Goal: Information Seeking & Learning: Learn about a topic

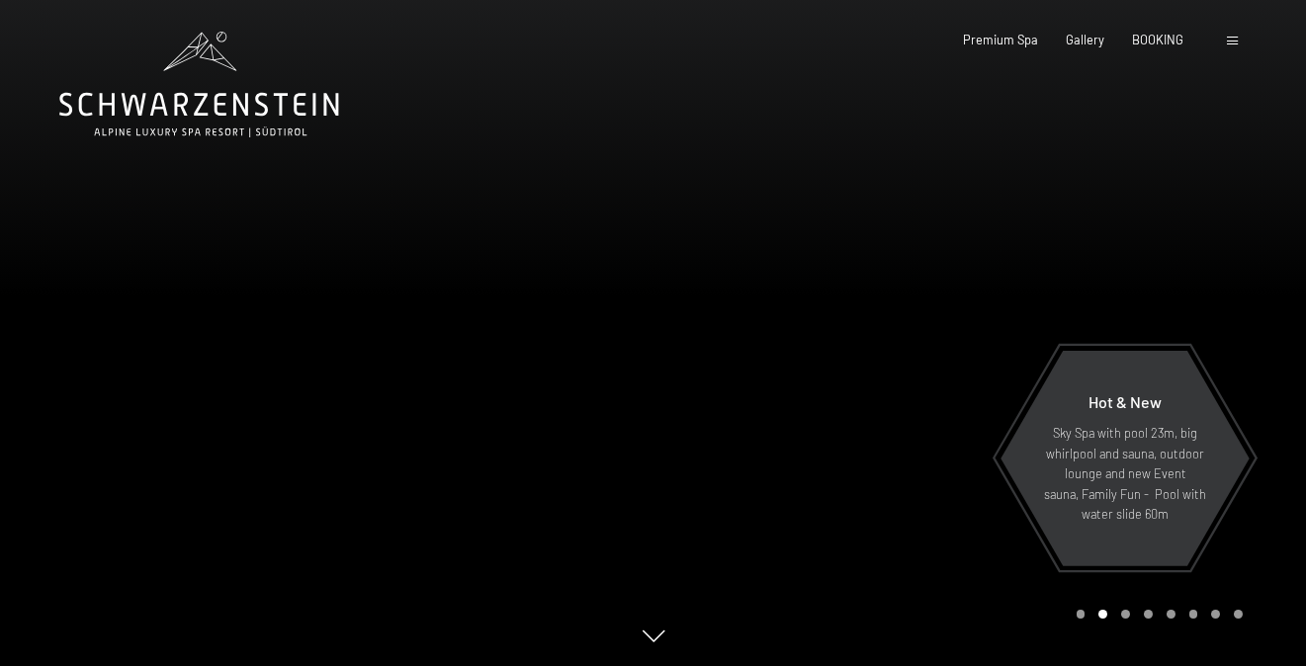
click at [1242, 43] on div "Booking Enquiries Premium Spa Gallery BOOKING DE IT EN Vouchers Gallery Enquiri…" at bounding box center [1074, 41] width 336 height 18
click at [1237, 42] on span at bounding box center [1232, 41] width 11 height 9
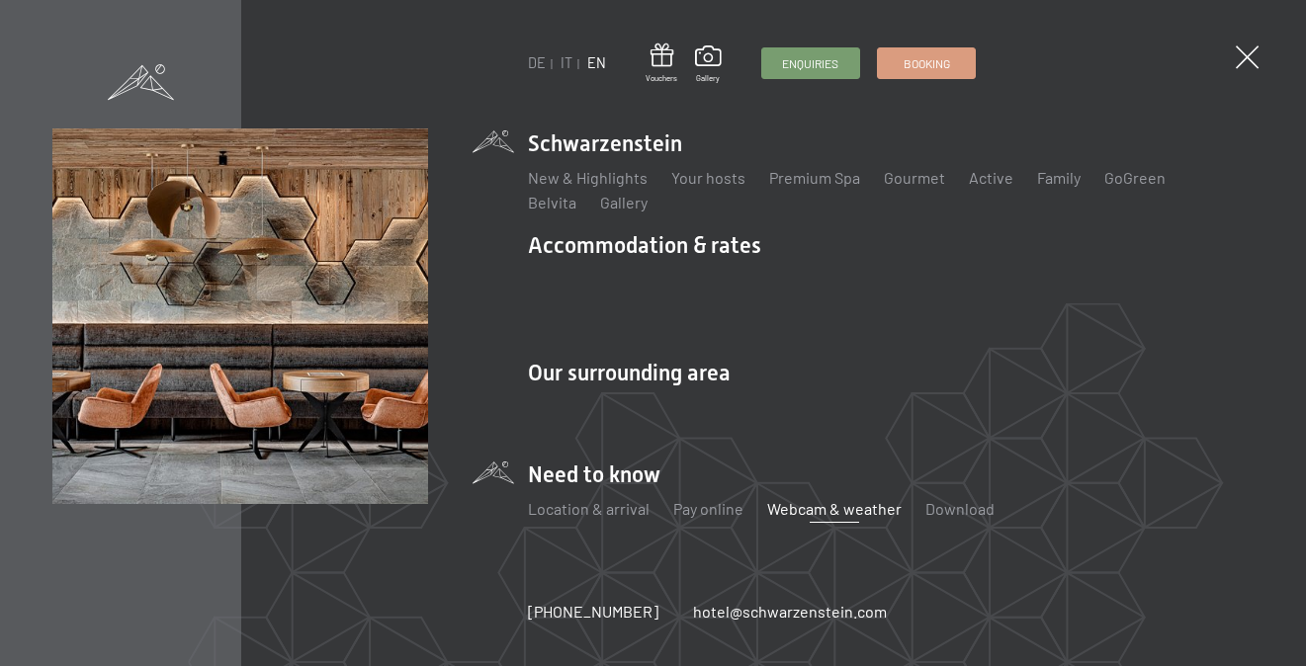
click at [811, 499] on link "Webcam & weather" at bounding box center [834, 508] width 134 height 19
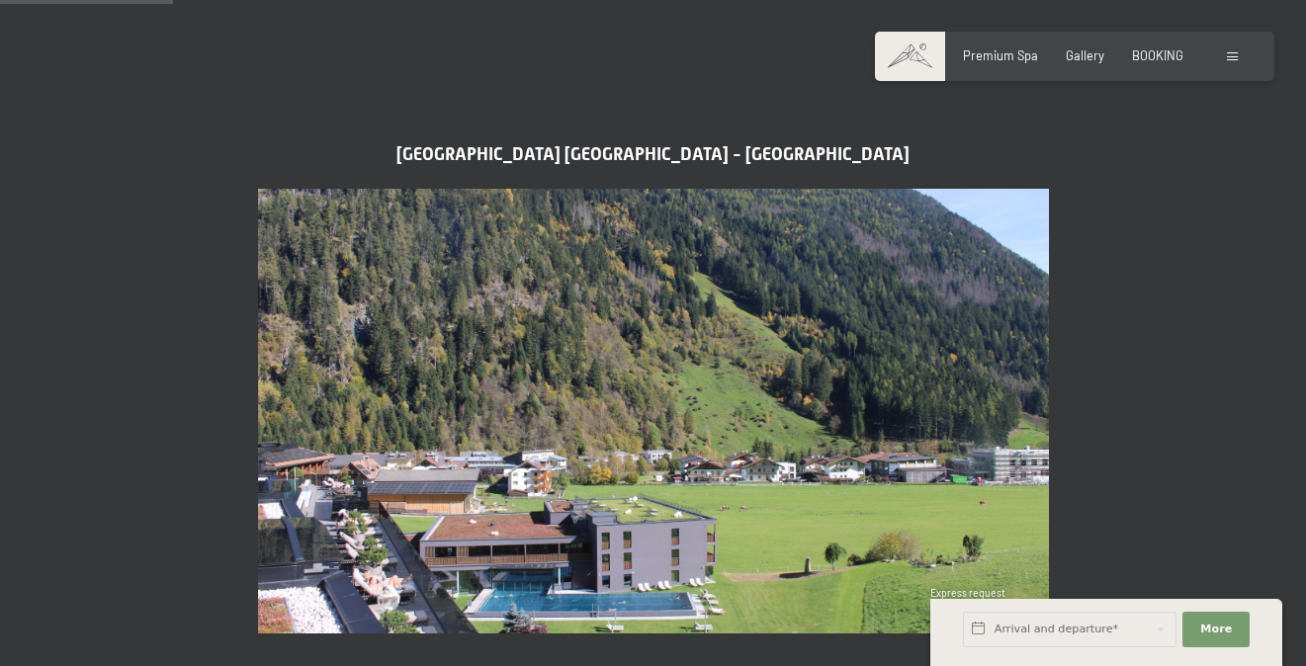
scroll to position [744, 0]
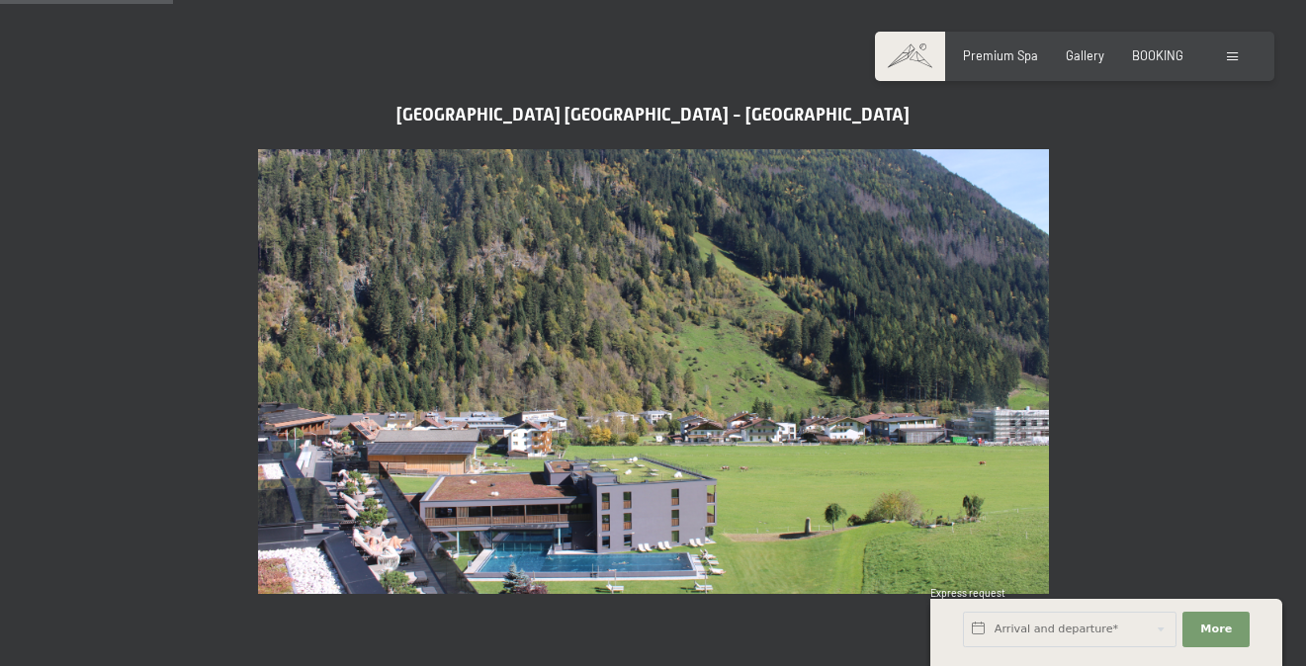
click at [783, 498] on img at bounding box center [653, 371] width 791 height 445
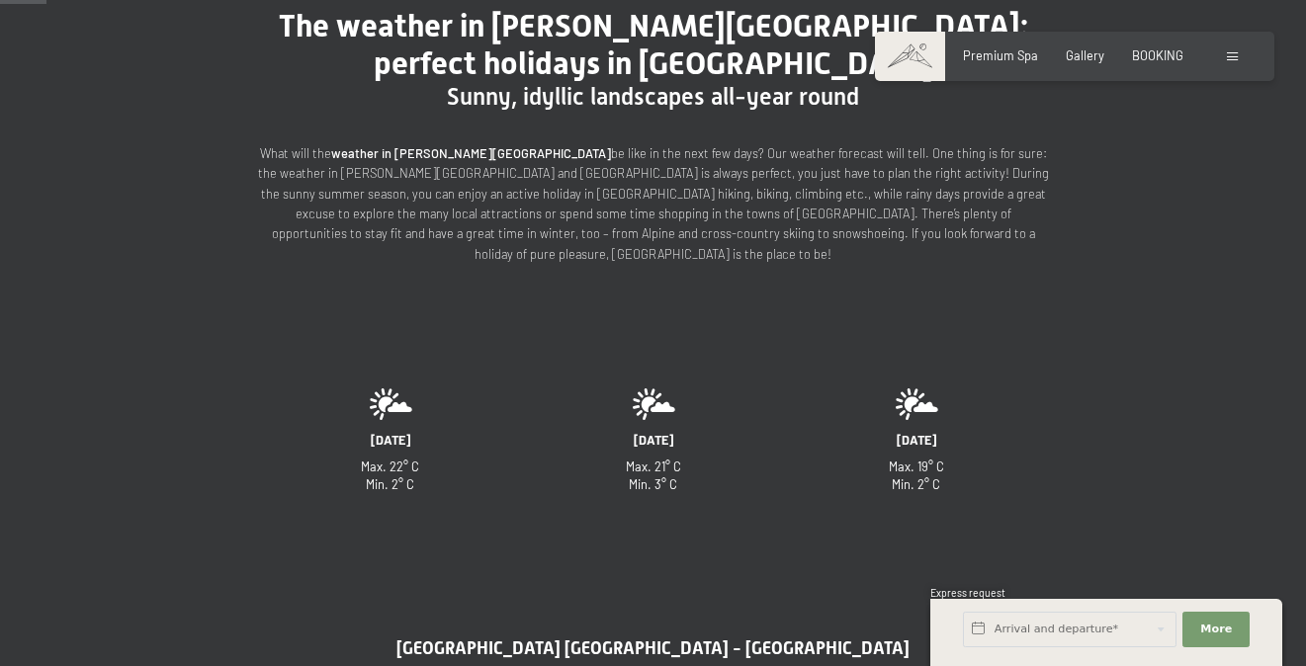
scroll to position [0, 0]
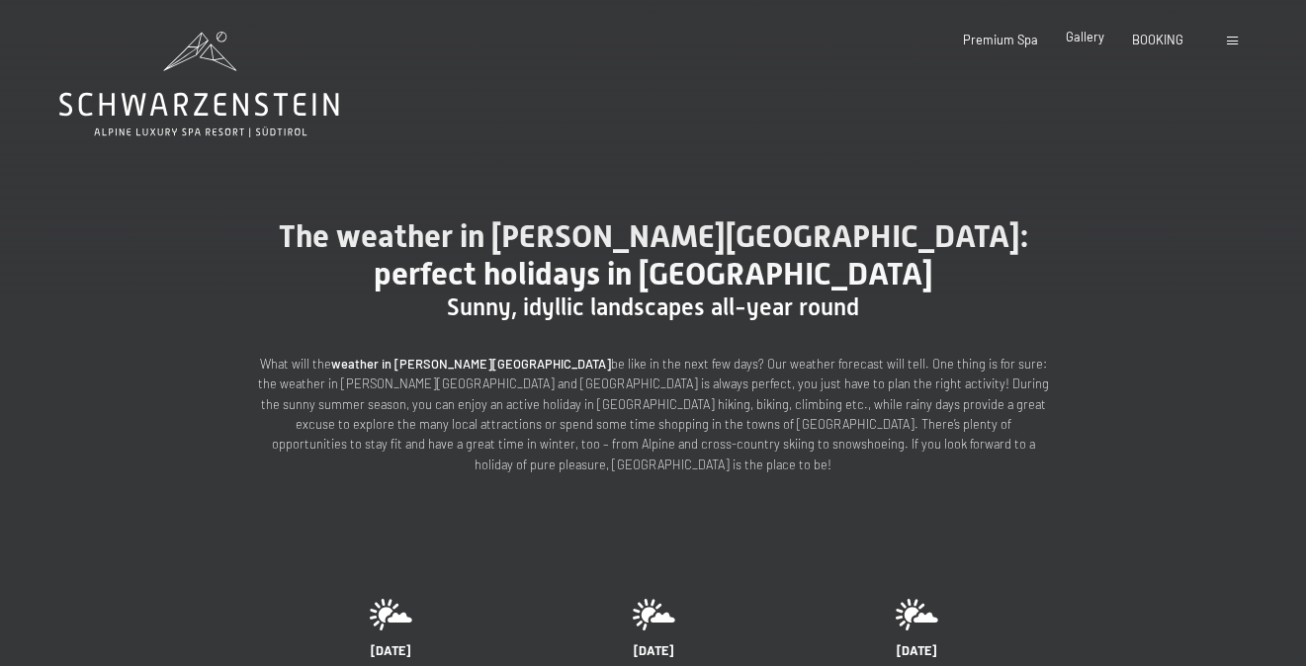
click at [1082, 42] on span "Gallery" at bounding box center [1085, 37] width 39 height 16
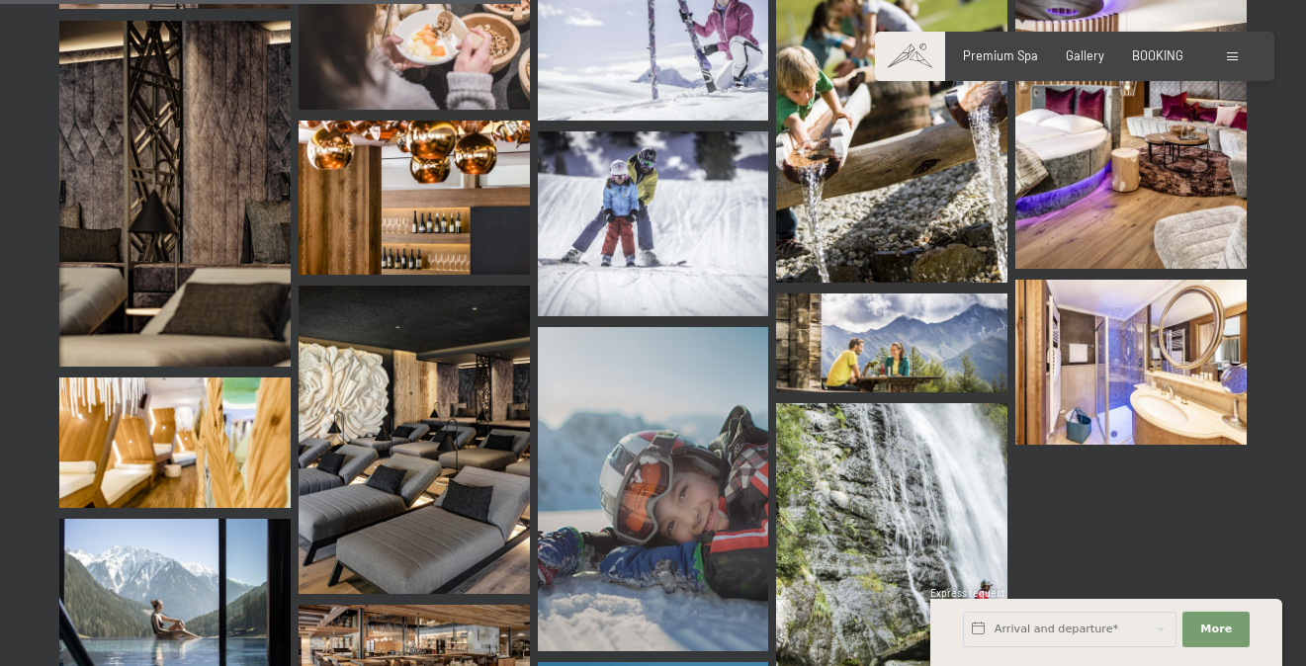
scroll to position [7541, 0]
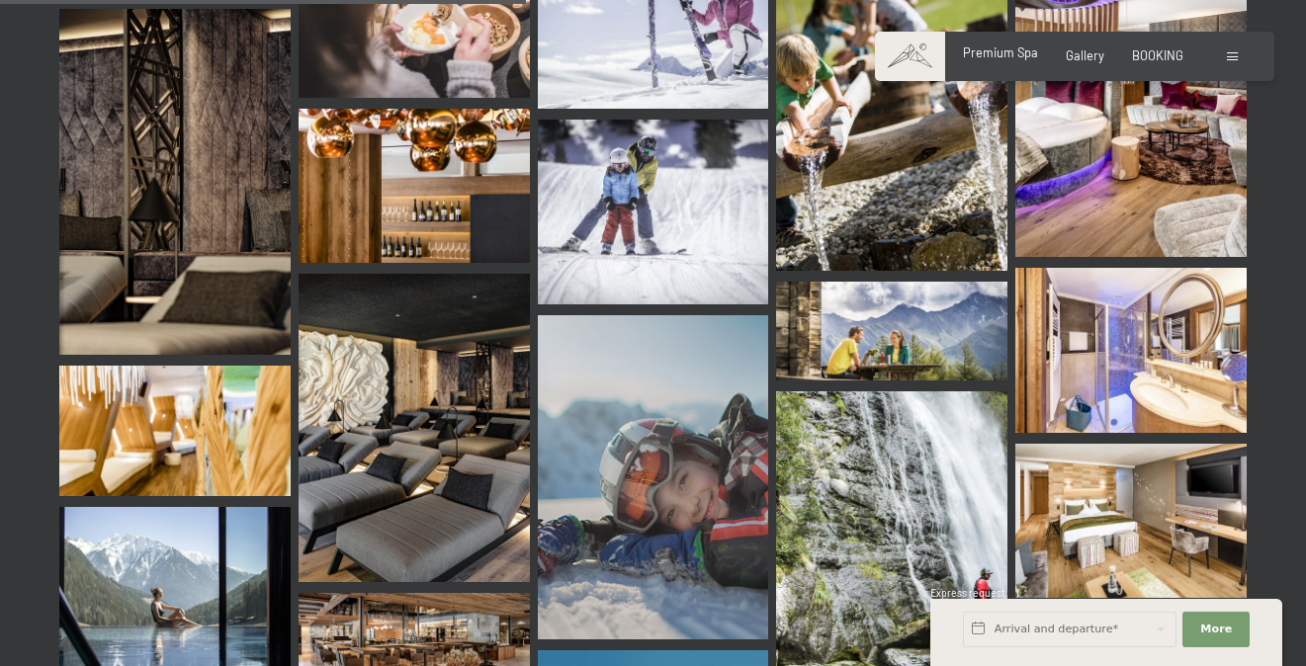
click at [1026, 53] on span "Premium Spa" at bounding box center [1000, 52] width 75 height 16
click at [1235, 52] on span at bounding box center [1232, 56] width 11 height 9
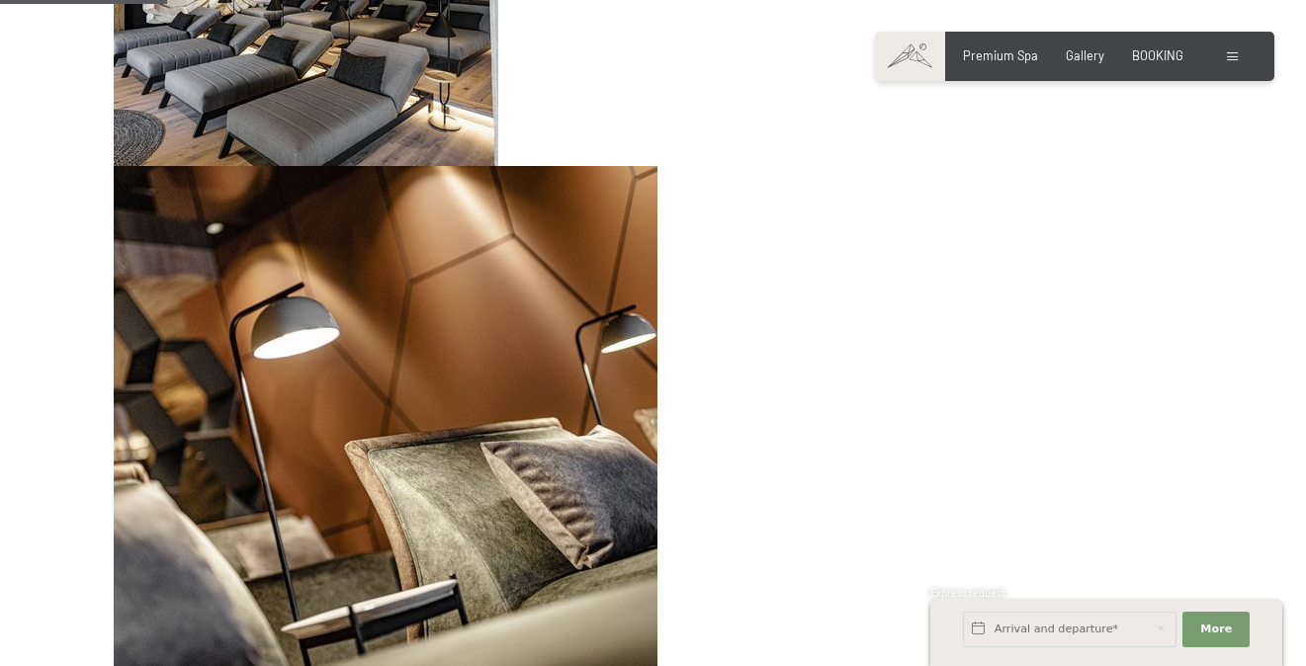
scroll to position [2482, 0]
